Goal: Transaction & Acquisition: Purchase product/service

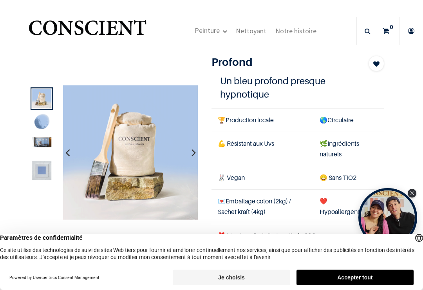
click at [401, 183] on section "Bleu Profond 39,90 € 39,90 € Ajouter au panier All All Peinture 1" at bounding box center [211, 197] width 381 height 291
click at [416, 193] on div "Close Tolstoy widget" at bounding box center [412, 193] width 9 height 9
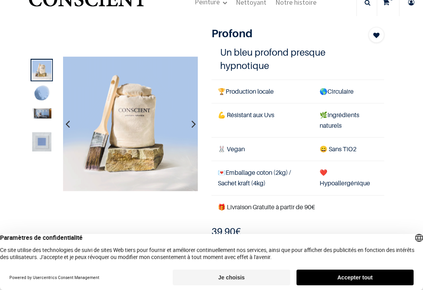
scroll to position [30, 0]
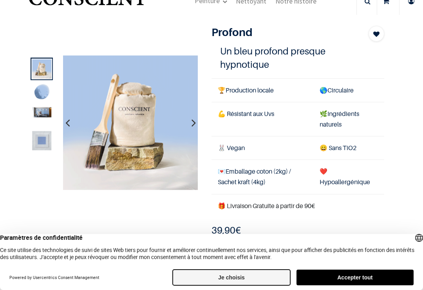
click at [228, 269] on button "Je choisis" at bounding box center [231, 277] width 117 height 16
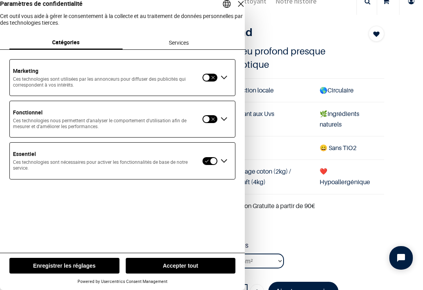
click at [235, 9] on div "Fermer la couche" at bounding box center [240, 3] width 11 height 11
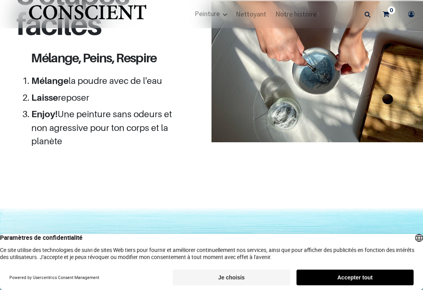
scroll to position [738, 0]
